Goal: Task Accomplishment & Management: Manage account settings

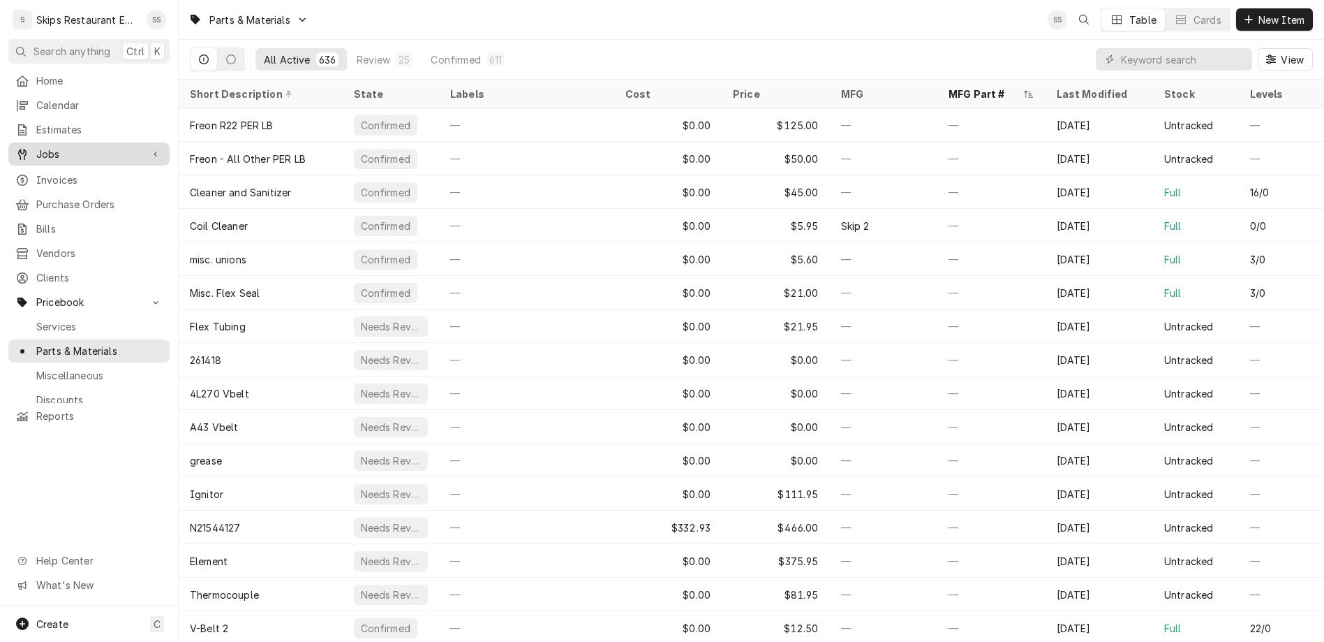
click at [35, 145] on div "Jobs" at bounding box center [89, 153] width 156 height 17
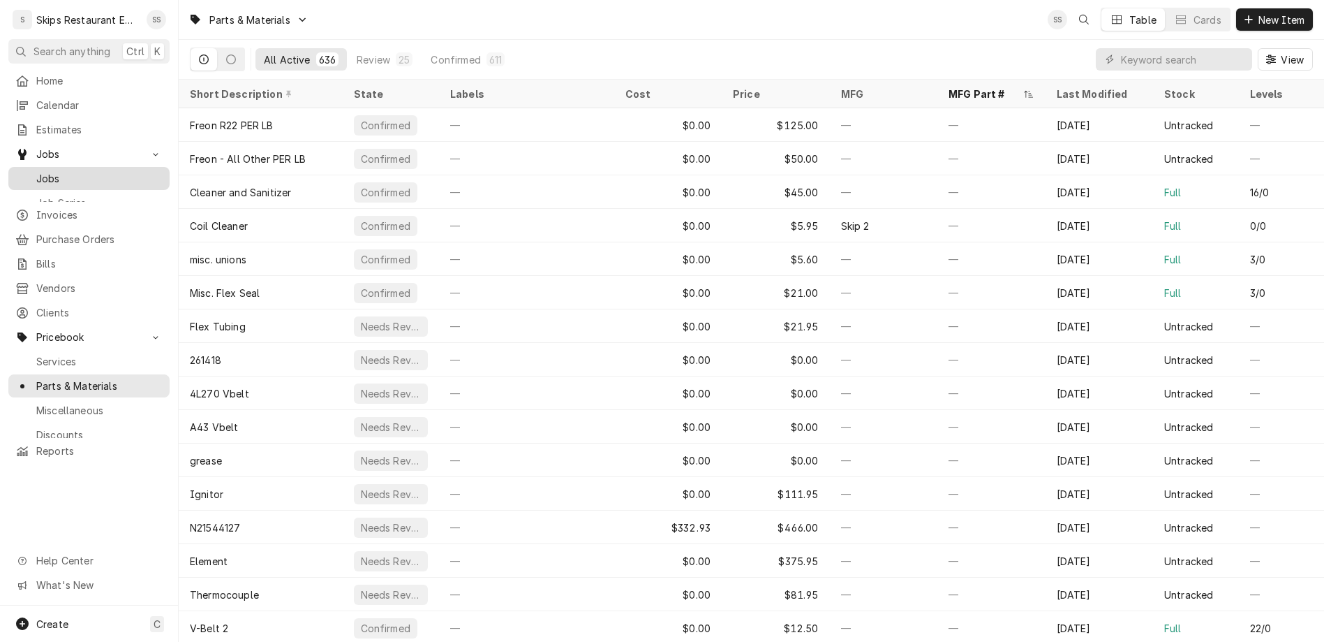
click at [38, 170] on div "Jobs" at bounding box center [89, 178] width 156 height 17
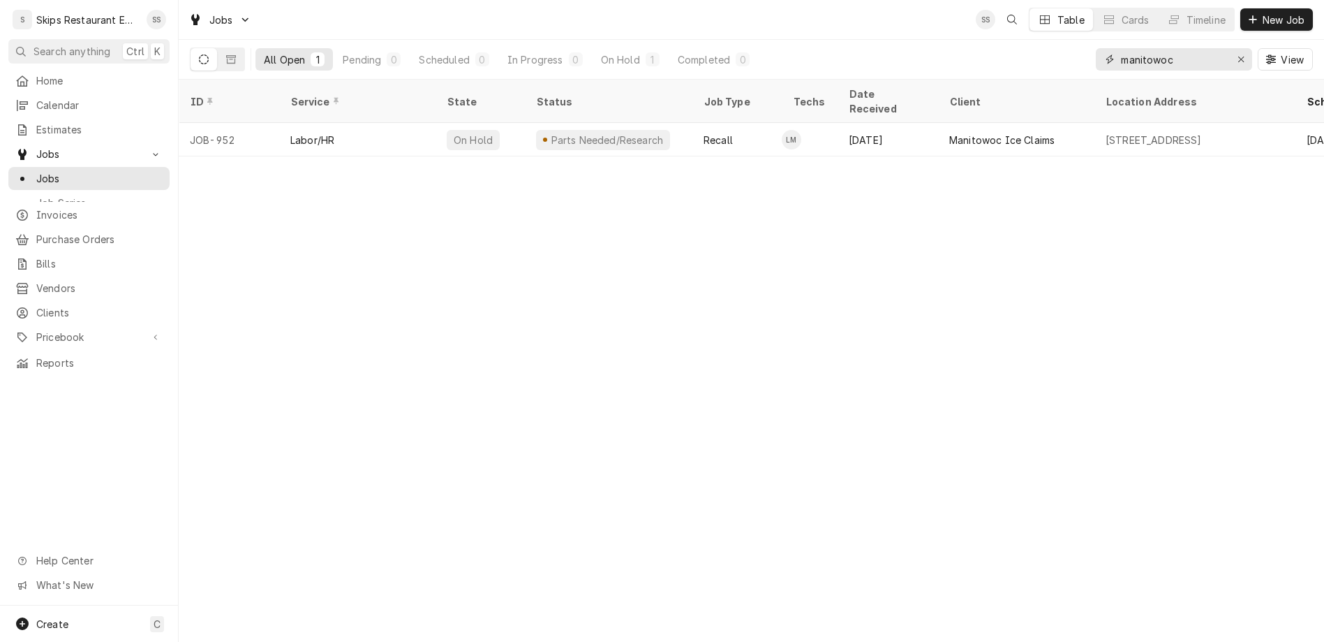
drag, startPoint x: 1220, startPoint y: 44, endPoint x: 1131, endPoint y: 54, distance: 89.2
click at [1131, 54] on input "manitowoc" at bounding box center [1173, 59] width 105 height 22
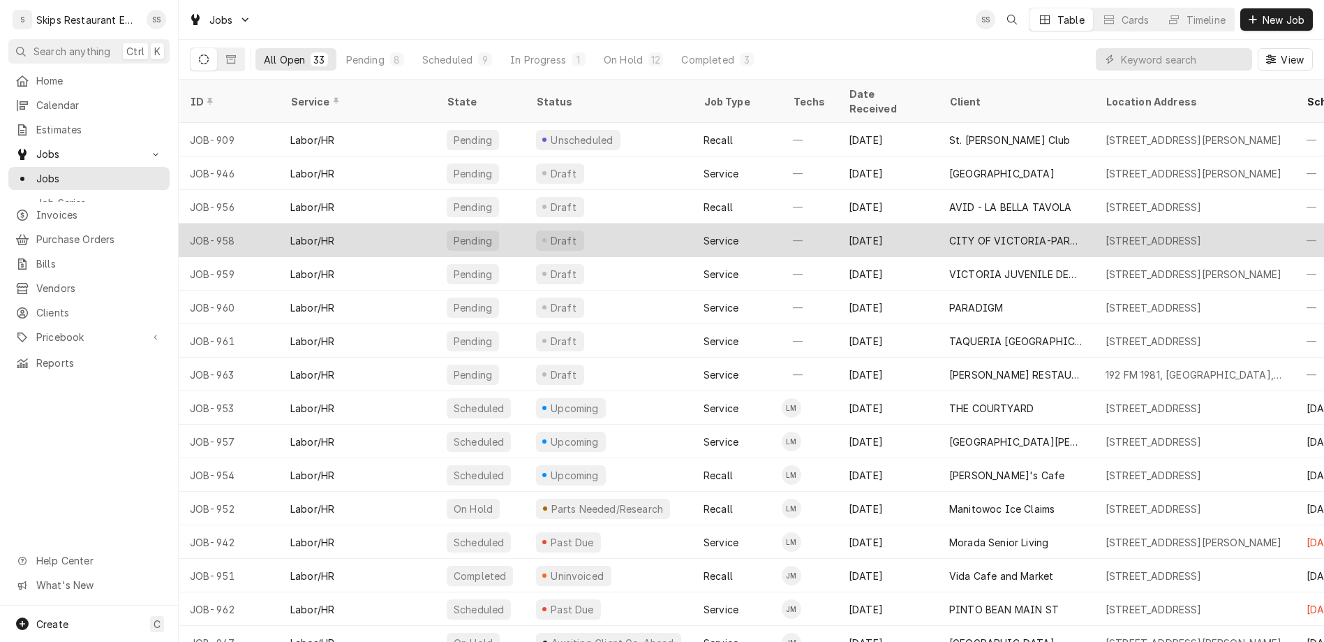
click at [938, 223] on div "CITY OF VICTORIA-PARKS & REC" at bounding box center [1016, 240] width 156 height 34
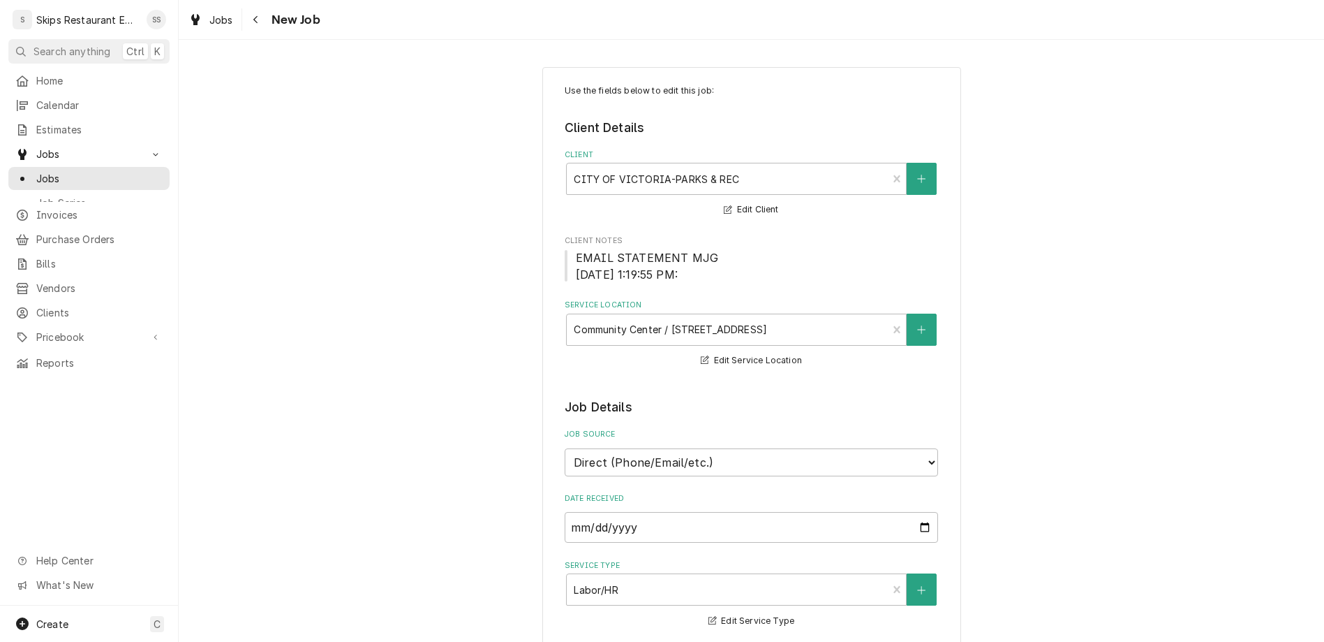
type textarea "x"
click at [39, 171] on span "Jobs" at bounding box center [99, 178] width 126 height 15
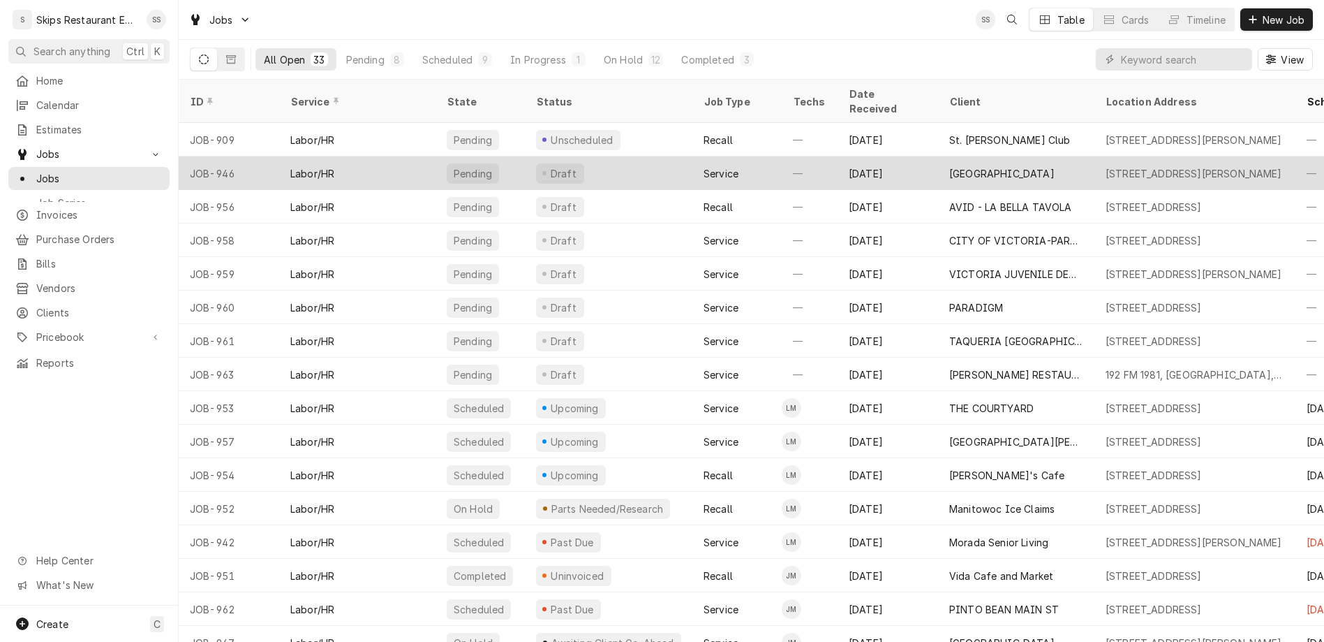
click at [961, 166] on div "[GEOGRAPHIC_DATA]" at bounding box center [1001, 173] width 105 height 15
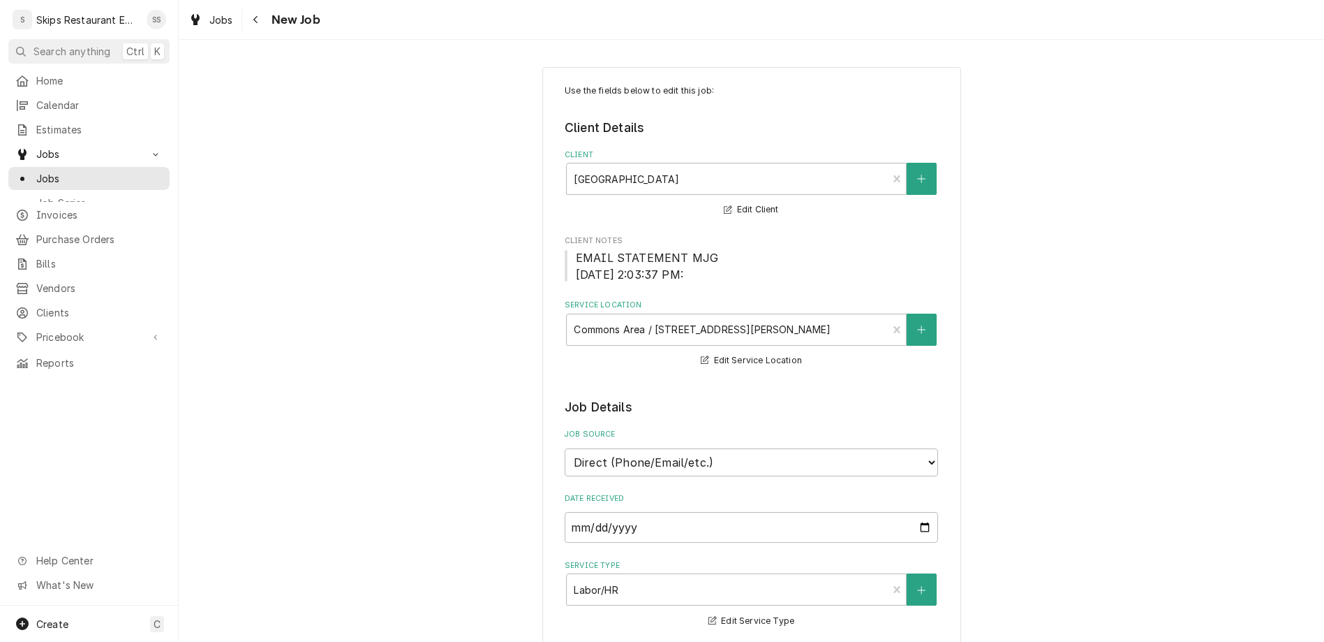
type textarea "x"
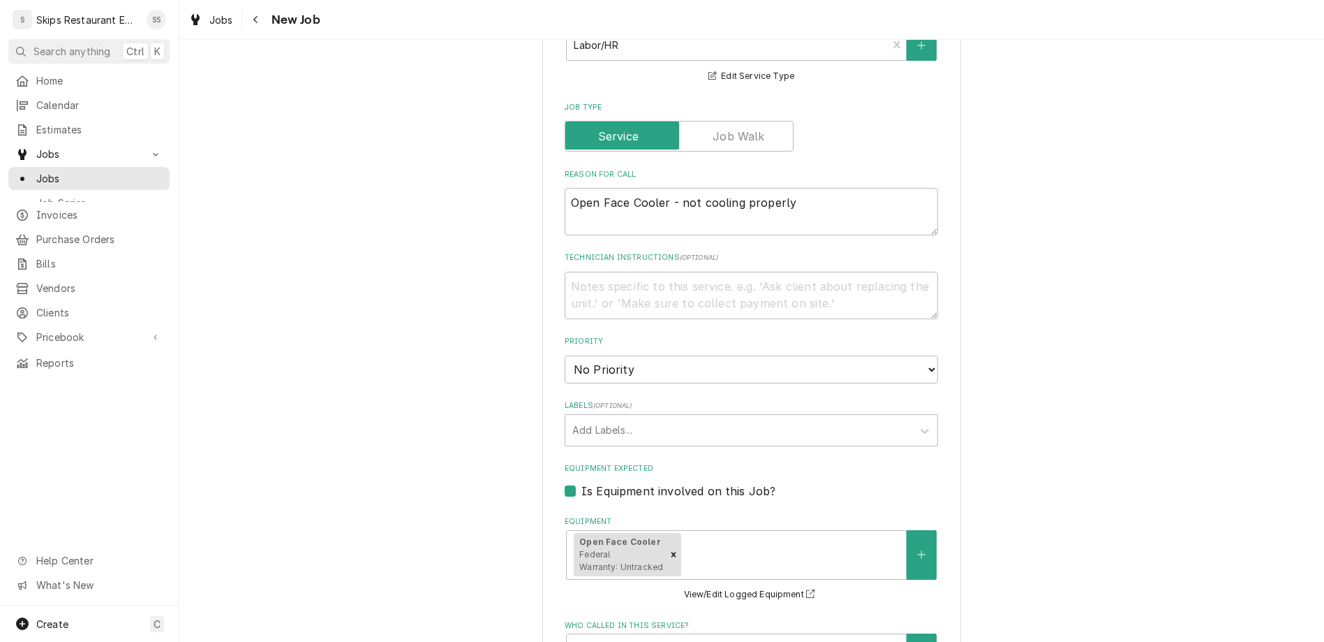
scroll to position [667, 0]
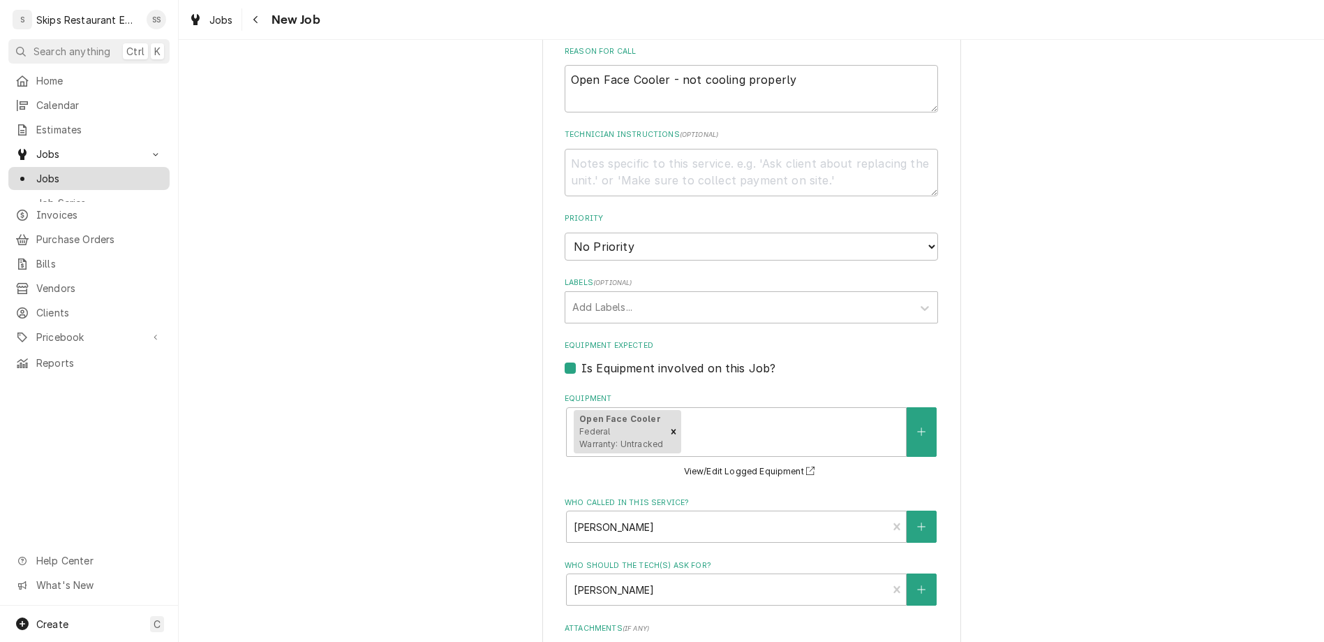
click at [36, 171] on span "Jobs" at bounding box center [99, 178] width 126 height 15
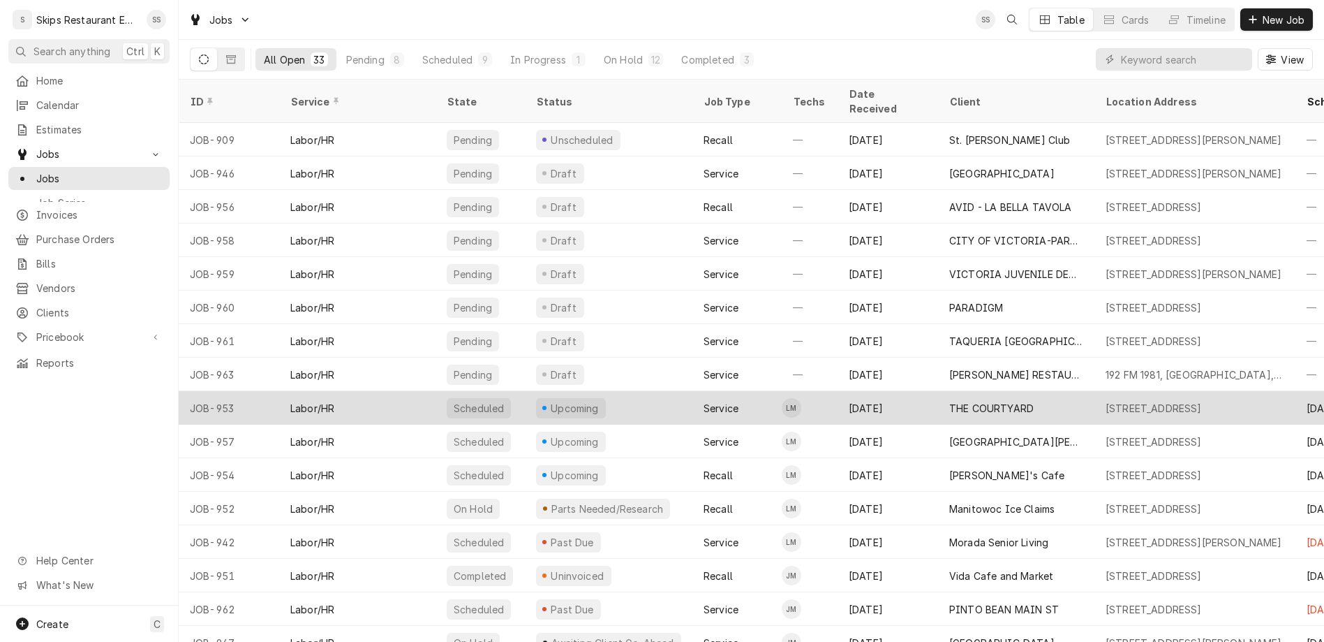
click at [949, 401] on div "THE COURTYARD" at bounding box center [991, 408] width 84 height 15
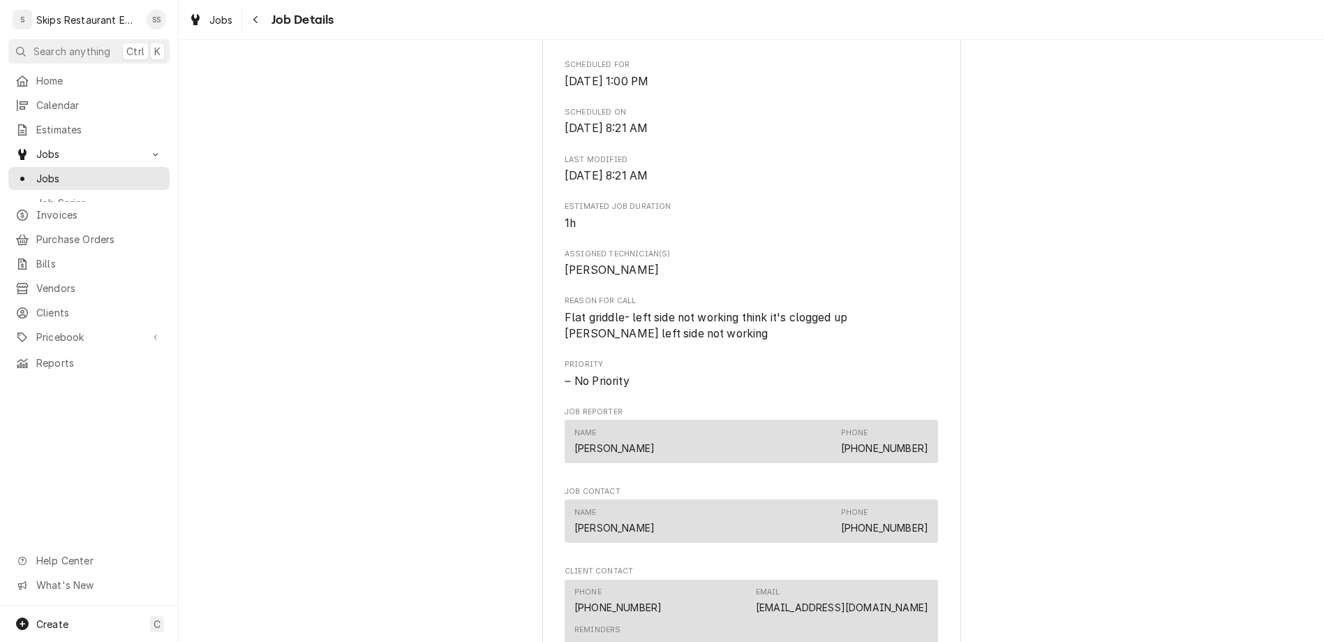
scroll to position [698, 0]
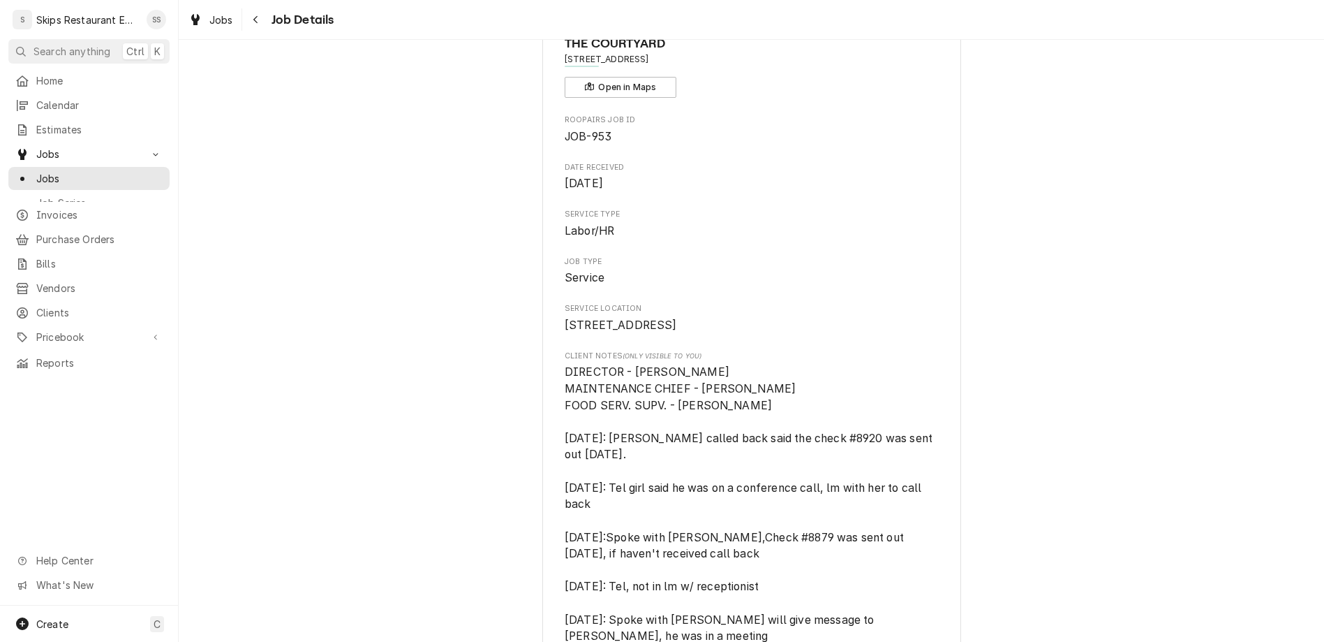
scroll to position [0, 0]
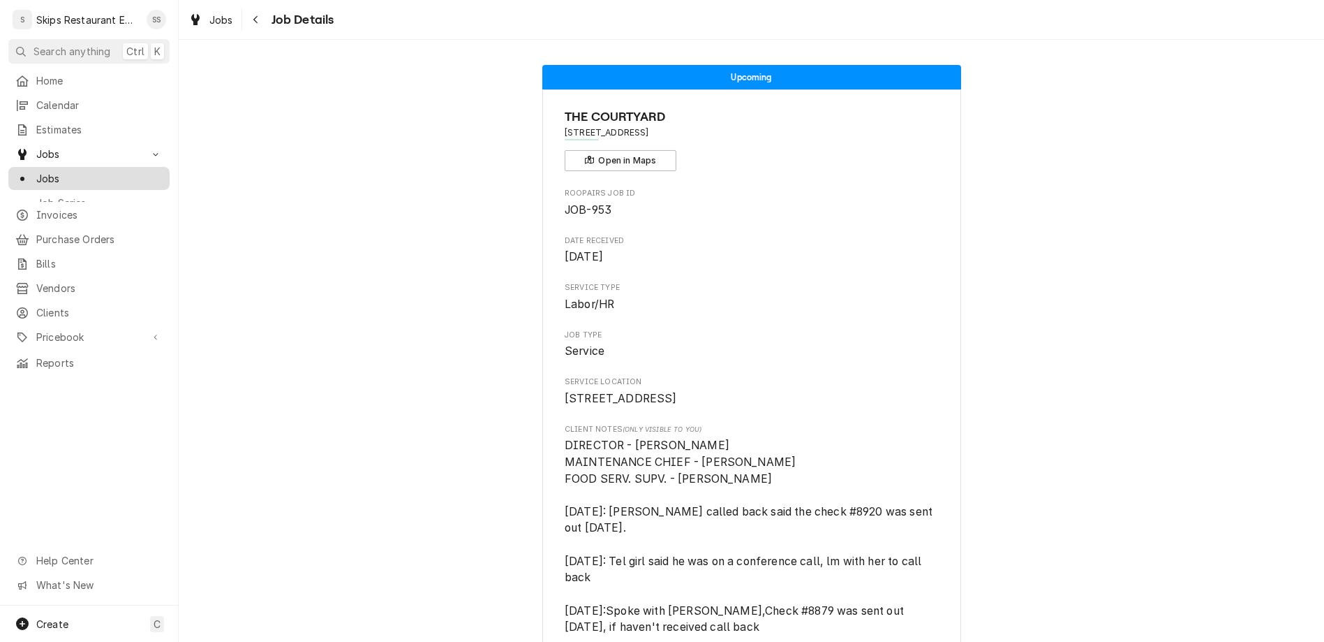
click at [46, 171] on span "Jobs" at bounding box center [99, 178] width 126 height 15
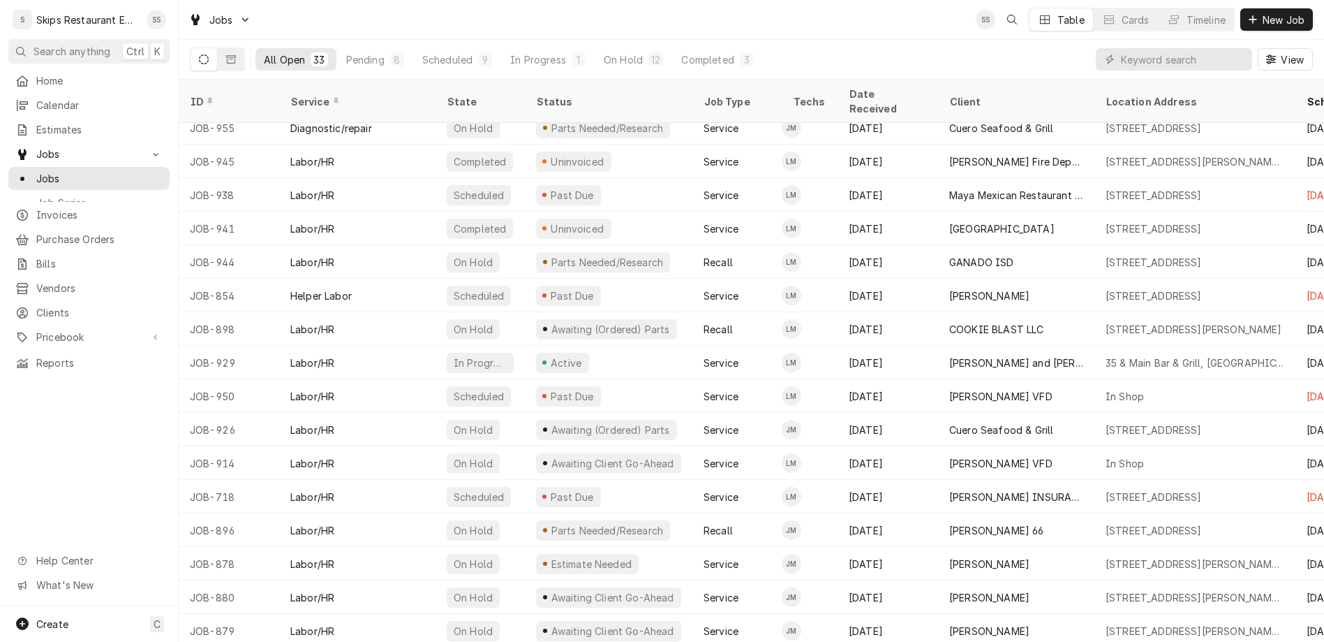
scroll to position [556, 0]
